Goal: Information Seeking & Learning: Check status

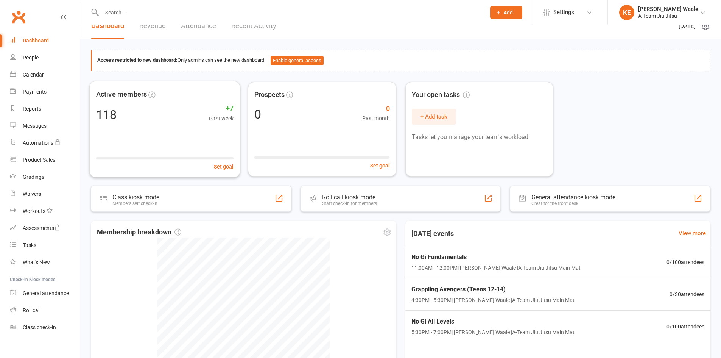
scroll to position [110, 0]
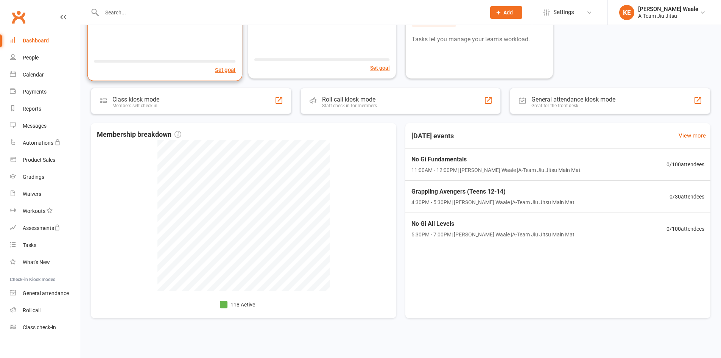
click at [165, 39] on div "Active members 118 +7 Past week Set goal" at bounding box center [164, 31] width 155 height 99
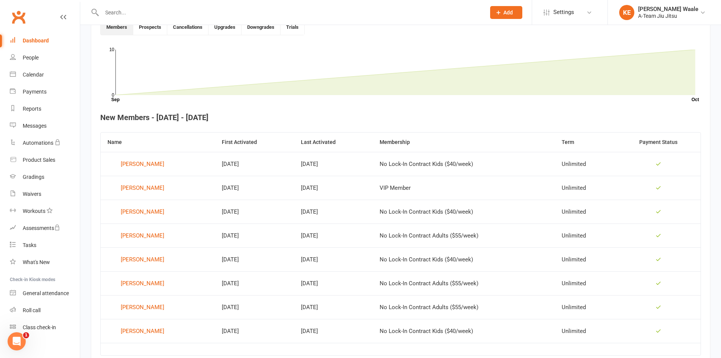
scroll to position [178, 0]
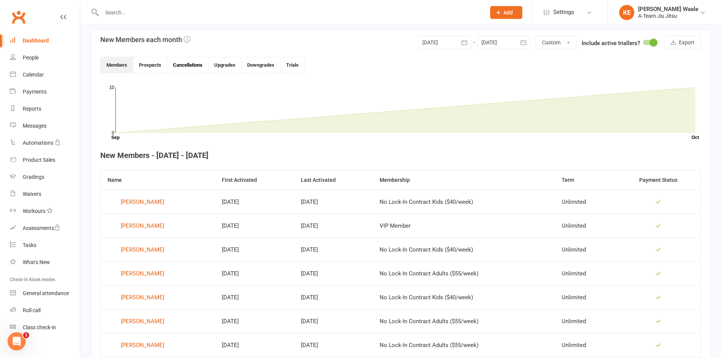
click at [192, 67] on button "Cancellations" at bounding box center [187, 65] width 41 height 16
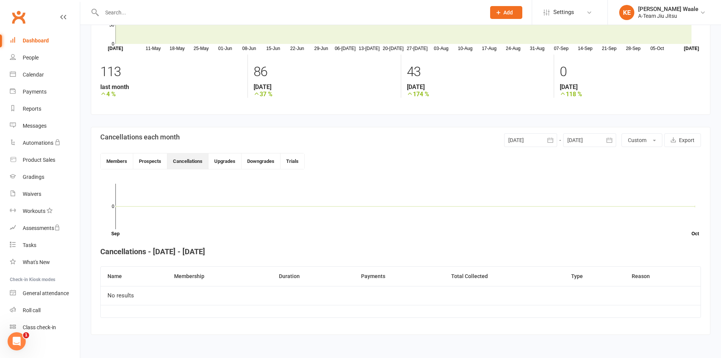
scroll to position [0, 0]
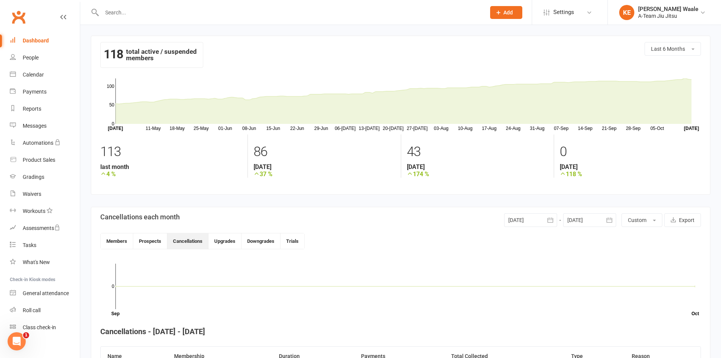
click at [146, 54] on div "118 total active / suspended members" at bounding box center [151, 55] width 103 height 26
click at [148, 243] on button "Prospects" at bounding box center [150, 241] width 34 height 16
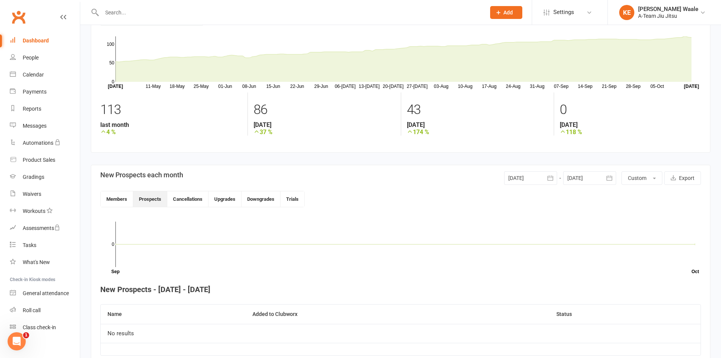
scroll to position [80, 0]
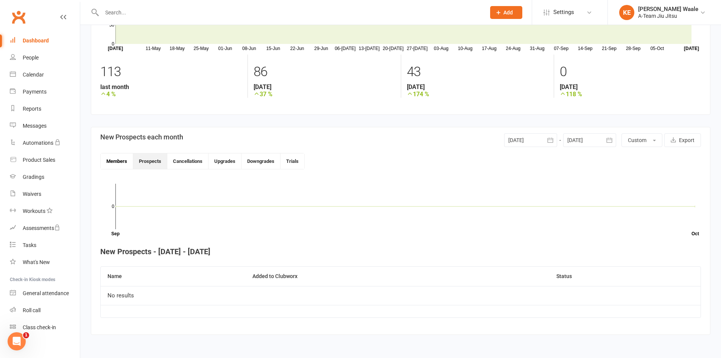
click at [110, 161] on button "Members" at bounding box center [117, 161] width 33 height 16
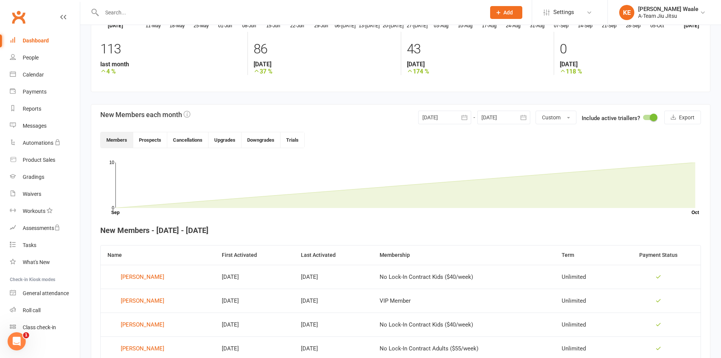
scroll to position [102, 0]
click at [271, 141] on button "Downgrades" at bounding box center [261, 141] width 39 height 16
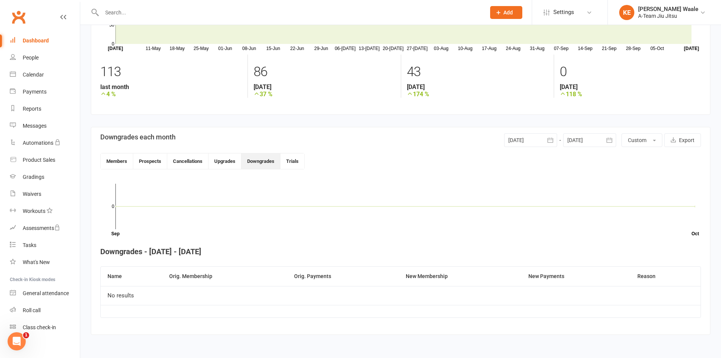
click at [234, 139] on div "Downgrades each month [DATE] [DATE] Sun Mon Tue Wed Thu Fri Sat 40 28 29 30 01 …" at bounding box center [400, 140] width 601 height 14
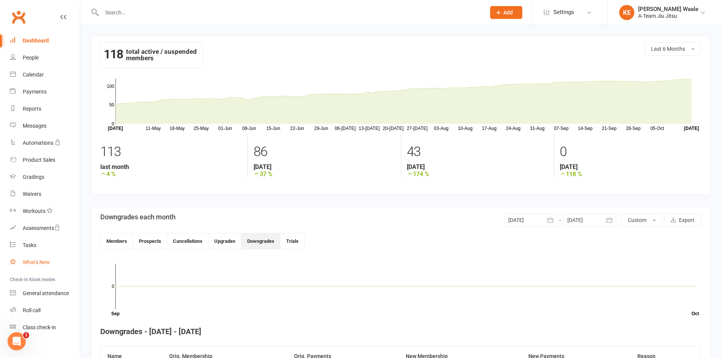
scroll to position [6, 0]
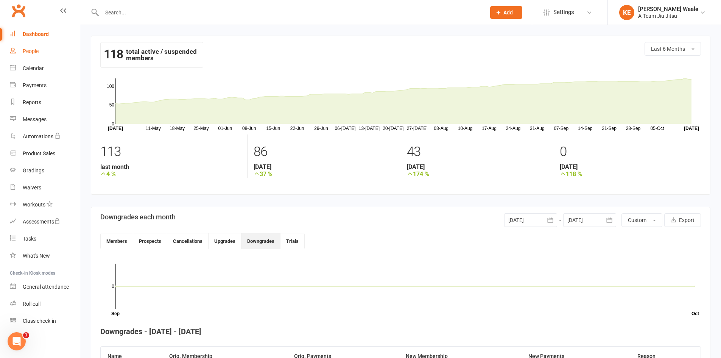
click at [31, 49] on div "People" at bounding box center [31, 51] width 16 height 6
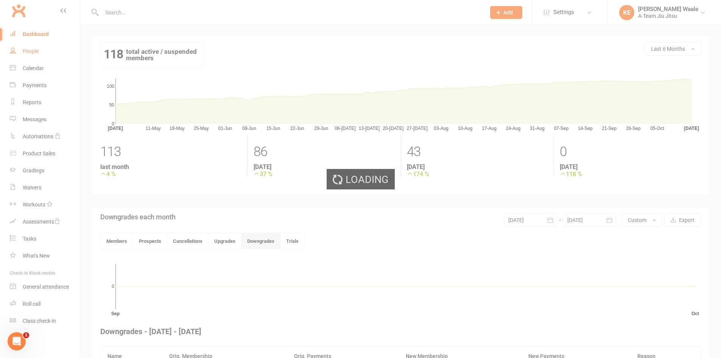
select select "100"
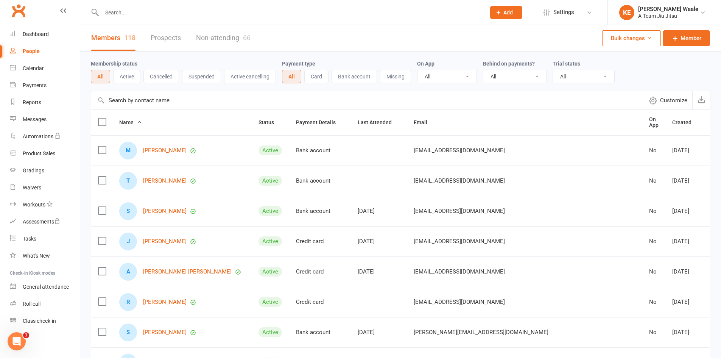
click at [161, 74] on button "Cancelled" at bounding box center [161, 77] width 36 height 14
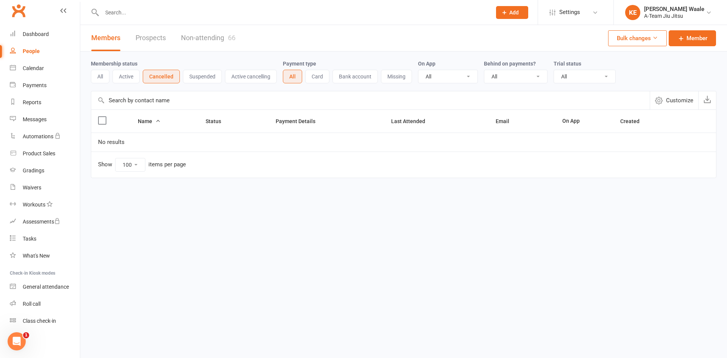
click at [208, 37] on link "Non-attending 66" at bounding box center [208, 38] width 55 height 26
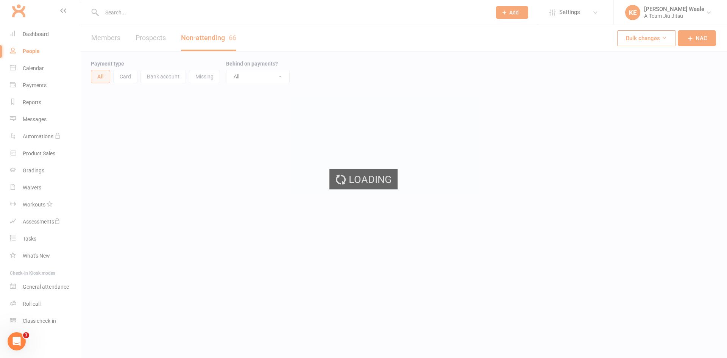
select select "100"
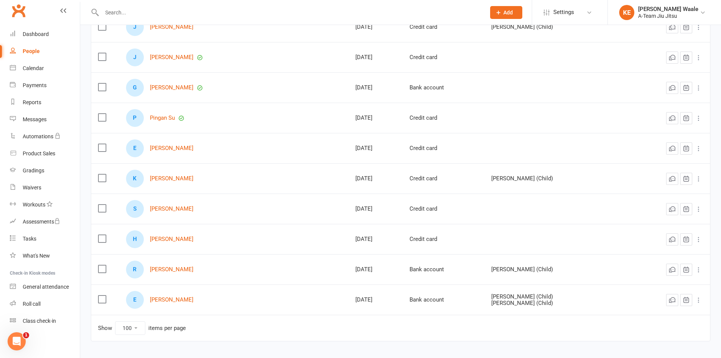
scroll to position [1817, 0]
click at [39, 37] on div "Dashboard" at bounding box center [36, 34] width 26 height 6
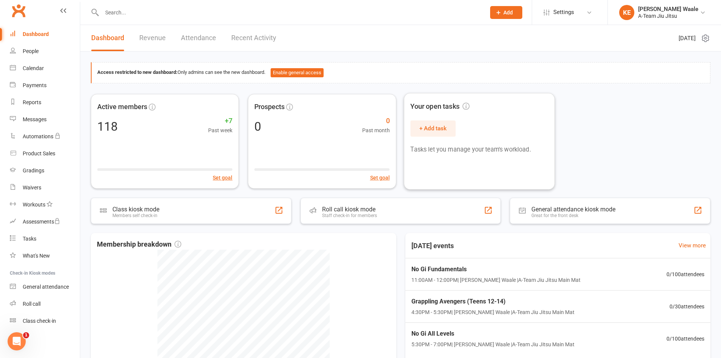
click at [608, 118] on div "Active members 118 +7 Past week Set goal Prospects 0 0 Past month Set goal Your…" at bounding box center [401, 141] width 620 height 95
